Goal: Information Seeking & Learning: Learn about a topic

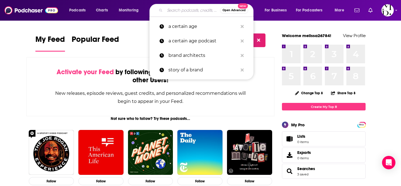
click at [174, 13] on input "Search podcasts, credits, & more..." at bounding box center [192, 10] width 55 height 9
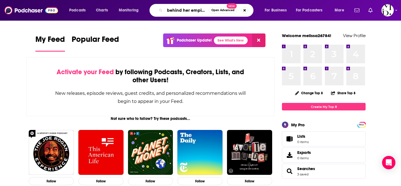
type input "behind her empire"
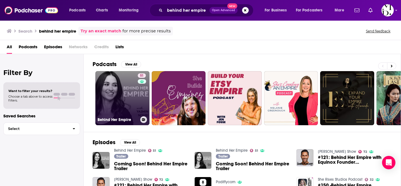
click at [141, 88] on div "51" at bounding box center [142, 94] width 9 height 43
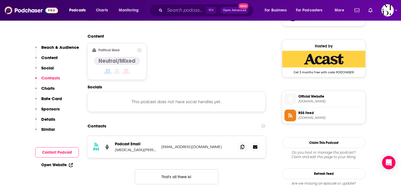
scroll to position [435, 0]
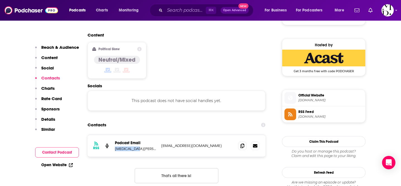
drag, startPoint x: 141, startPoint y: 121, endPoint x: 114, endPoint y: 121, distance: 26.5
click at [114, 135] on div "RSS Podcast Email [MEDICAL_DATA][PERSON_NAME] [EMAIL_ADDRESS][DOMAIN_NAME] [EMA…" at bounding box center [177, 146] width 178 height 22
copy p "[MEDICAL_DATA][PERSON_NAME]"
click at [179, 10] on input "Search podcasts, credits, & more..." at bounding box center [185, 10] width 41 height 9
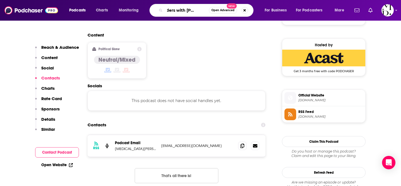
scroll to position [0, 0]
type input "founders with [PERSON_NAME]"
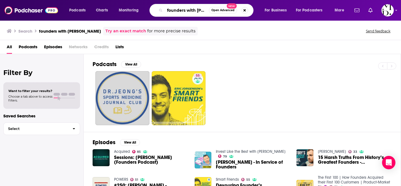
click at [181, 10] on input "founders with [PERSON_NAME]" at bounding box center [187, 10] width 44 height 9
type input "aspire with [PERSON_NAME]"
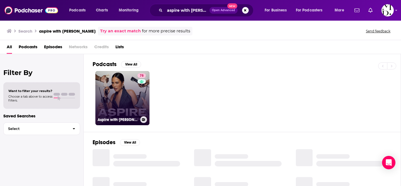
click at [131, 72] on link "78 Aspire with [PERSON_NAME]" at bounding box center [122, 98] width 54 height 54
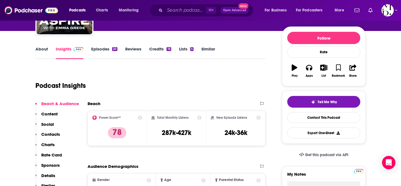
scroll to position [53, 0]
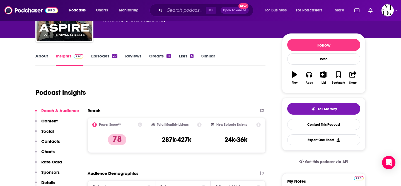
click at [104, 55] on link "Episodes 20" at bounding box center [104, 59] width 26 height 13
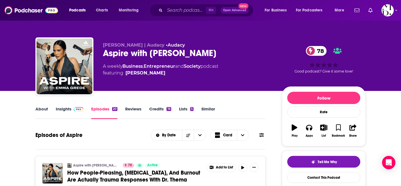
click at [62, 108] on link "Insights" at bounding box center [70, 112] width 28 height 13
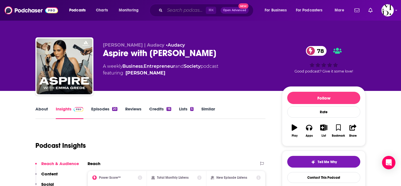
click at [166, 7] on input "Search podcasts, credits, & more..." at bounding box center [185, 10] width 41 height 9
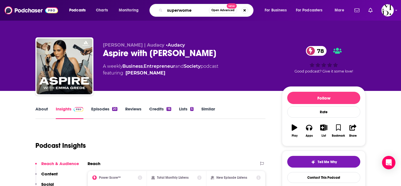
type input "superwomen"
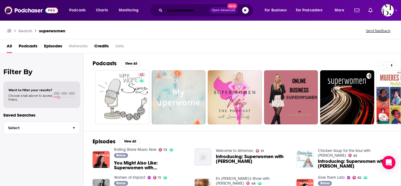
click at [200, 11] on input "superwomen" at bounding box center [187, 10] width 45 height 9
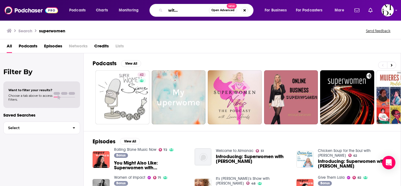
scroll to position [0, 31]
type input "superwomen with [PERSON_NAME]"
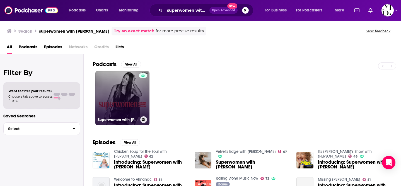
click at [125, 90] on link "Superwomen with [PERSON_NAME]" at bounding box center [122, 98] width 54 height 54
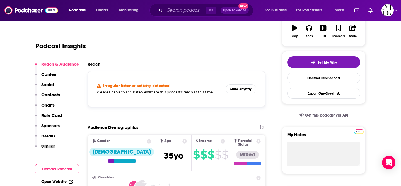
scroll to position [101, 0]
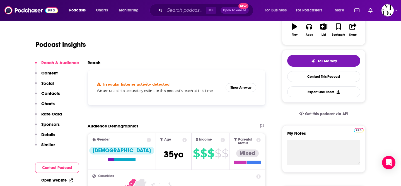
click at [121, 82] on h4 "Irregular listener activity detected" at bounding box center [136, 84] width 66 height 4
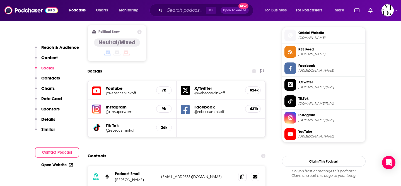
scroll to position [478, 0]
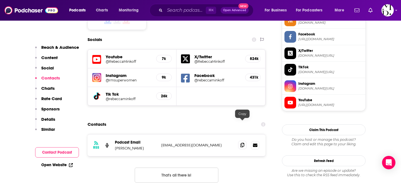
click at [240, 141] on span at bounding box center [242, 145] width 8 height 8
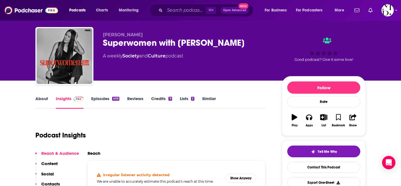
scroll to position [0, 0]
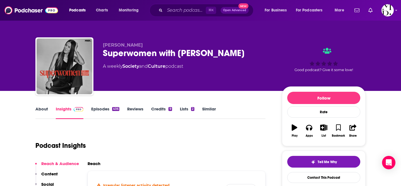
click at [99, 111] on link "Episodes 406" at bounding box center [105, 112] width 28 height 13
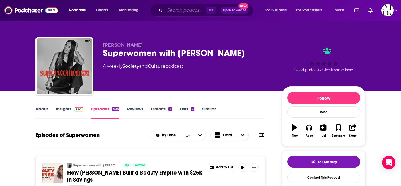
click at [174, 7] on input "Search podcasts, credits, & more..." at bounding box center [185, 10] width 41 height 9
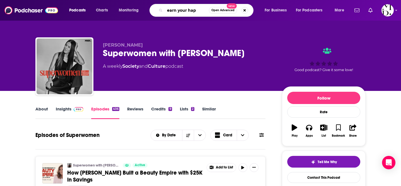
type input "earn your hapy"
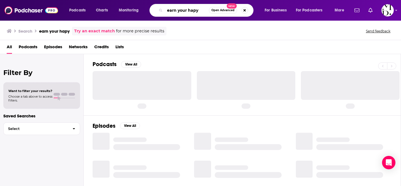
click at [194, 10] on input "earn your hapy" at bounding box center [187, 10] width 44 height 9
type input "earn your happy"
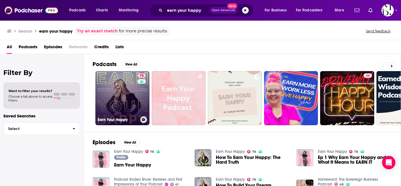
click at [115, 88] on link "78 Earn Your Happy" at bounding box center [122, 98] width 54 height 54
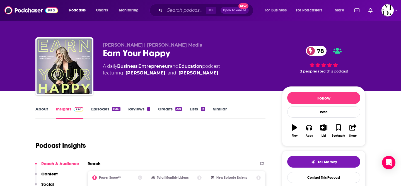
click at [97, 111] on link "Episodes 1487" at bounding box center [105, 112] width 29 height 13
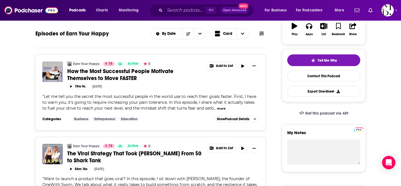
scroll to position [81, 0]
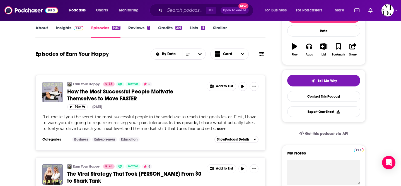
click at [62, 36] on link "Insights" at bounding box center [70, 31] width 28 height 13
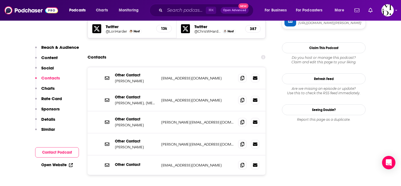
scroll to position [577, 0]
click at [239, 117] on span at bounding box center [242, 121] width 8 height 8
click at [242, 141] on icon at bounding box center [243, 143] width 4 height 4
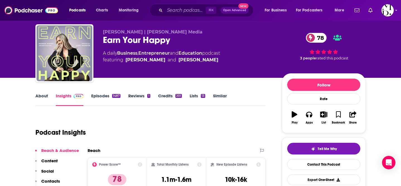
scroll to position [0, 0]
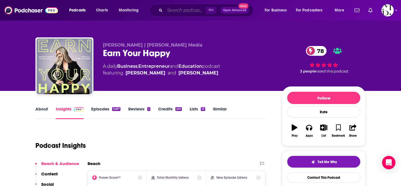
click at [174, 12] on input "Search podcasts, credits, & more..." at bounding box center [185, 10] width 41 height 9
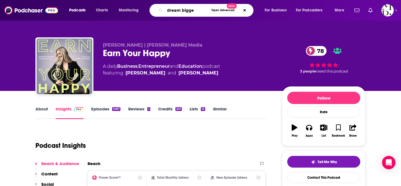
type input "dream bigger"
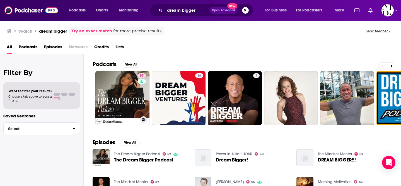
click at [134, 88] on link "57 The Dream Bigger Podcast" at bounding box center [122, 98] width 54 height 54
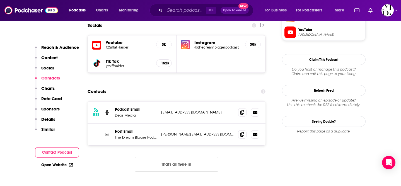
scroll to position [518, 0]
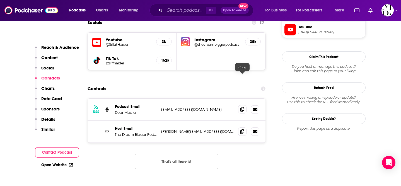
click at [242, 107] on icon at bounding box center [243, 109] width 4 height 4
